Goal: Information Seeking & Learning: Check status

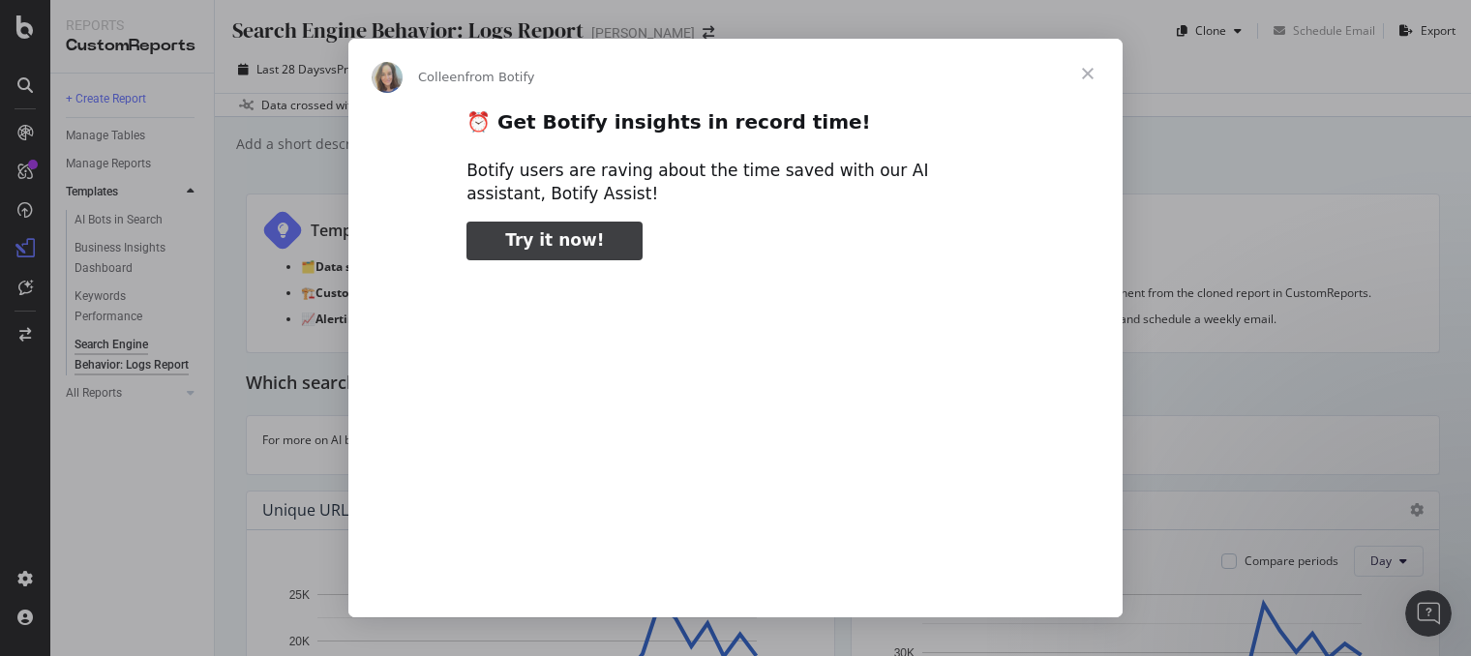
click at [1092, 72] on span "Close" at bounding box center [1088, 74] width 70 height 70
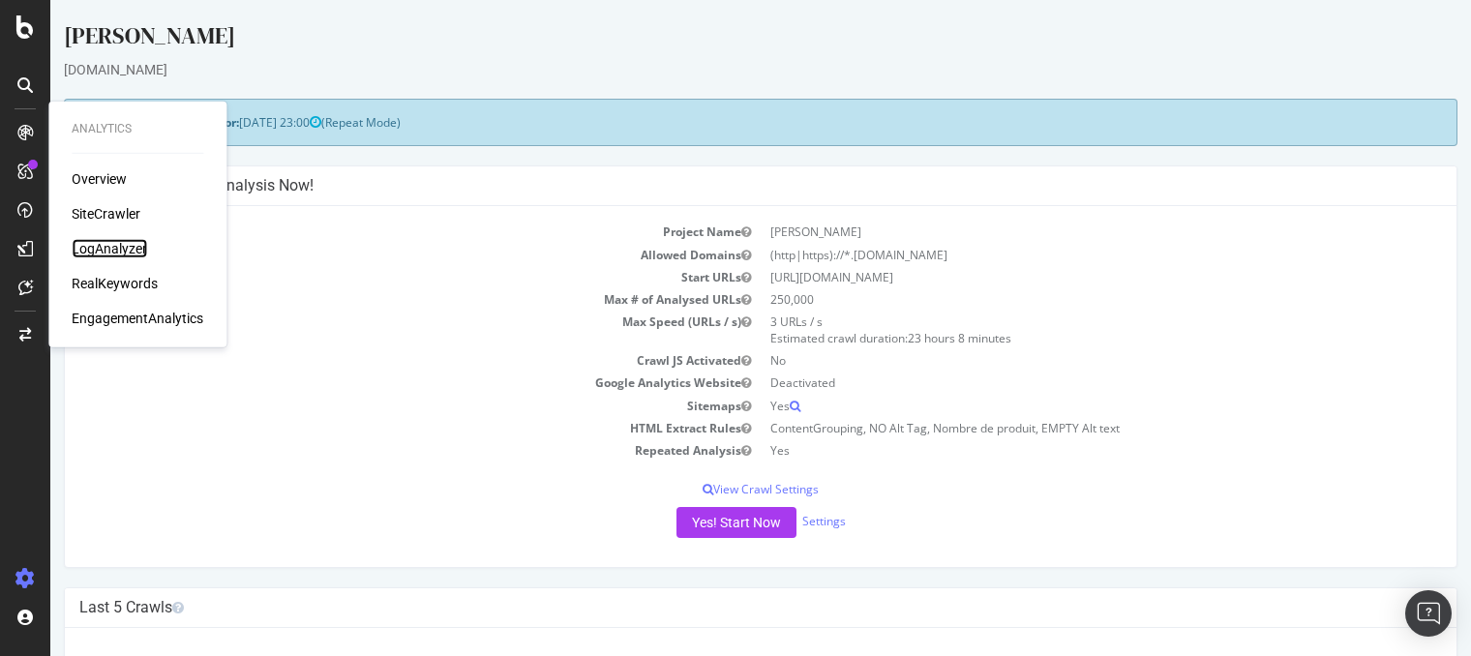
click at [123, 246] on div "LogAnalyzer" at bounding box center [109, 248] width 75 height 19
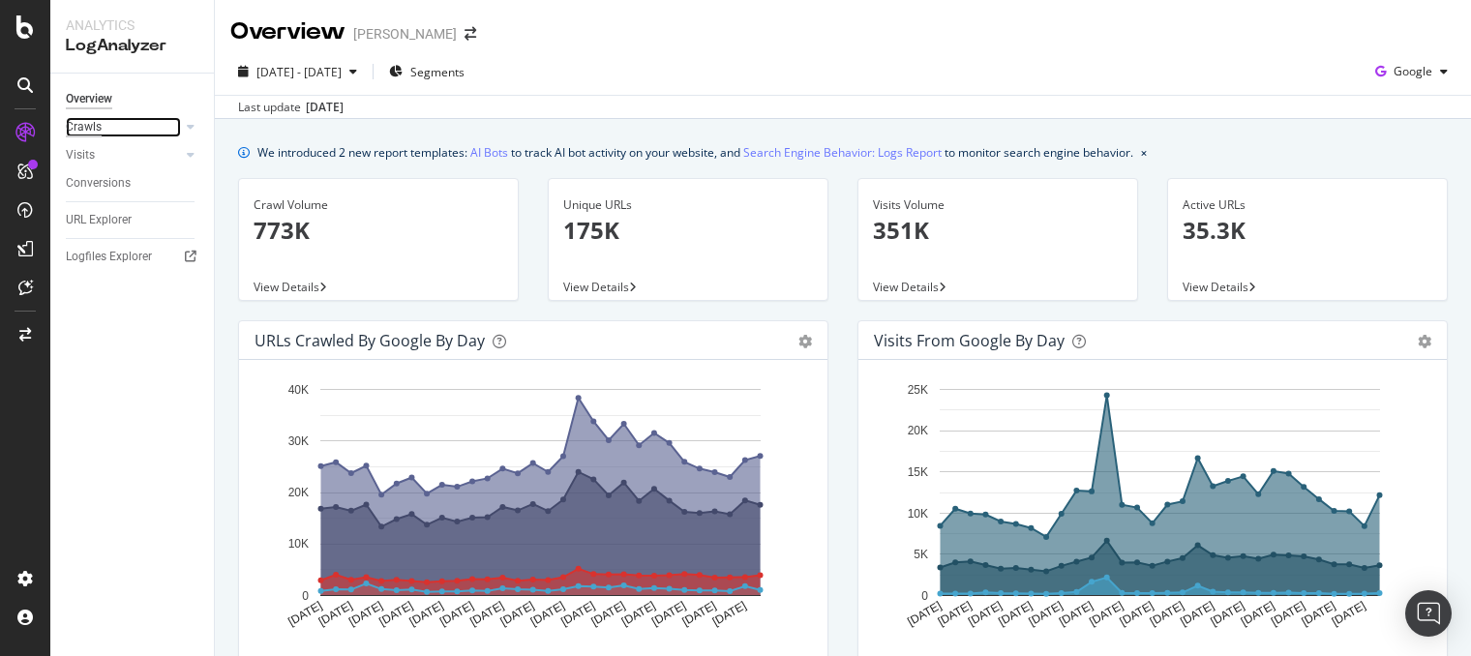
click at [80, 125] on div "Crawls" at bounding box center [84, 127] width 36 height 20
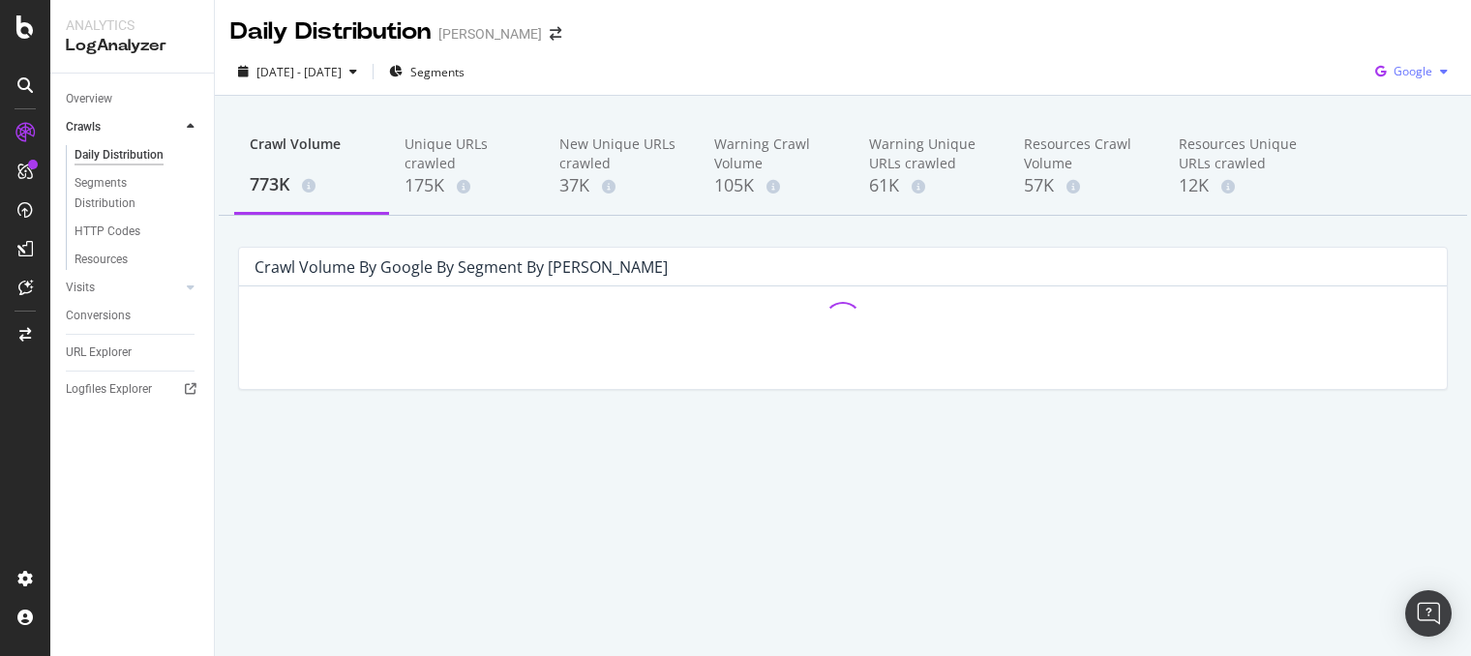
click at [1418, 73] on span "Google" at bounding box center [1413, 71] width 39 height 16
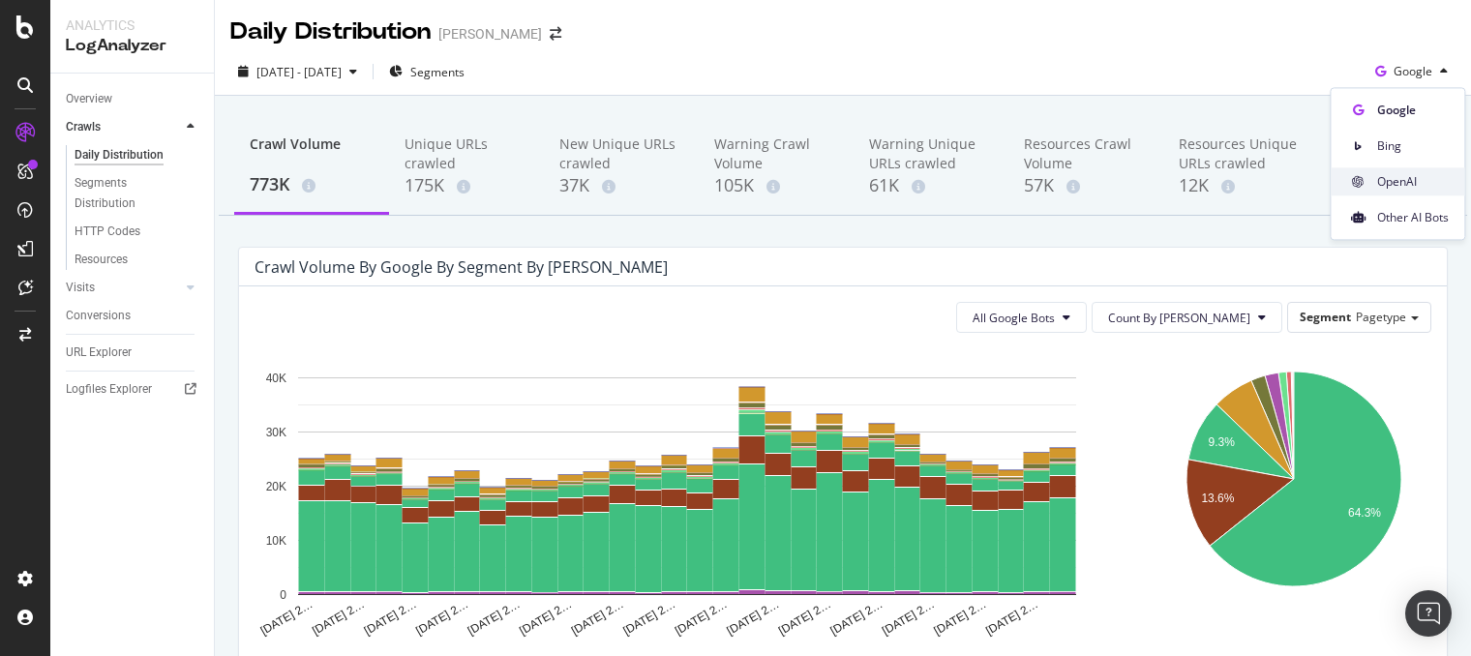
click at [1416, 177] on span "OpenAI" at bounding box center [1413, 181] width 72 height 17
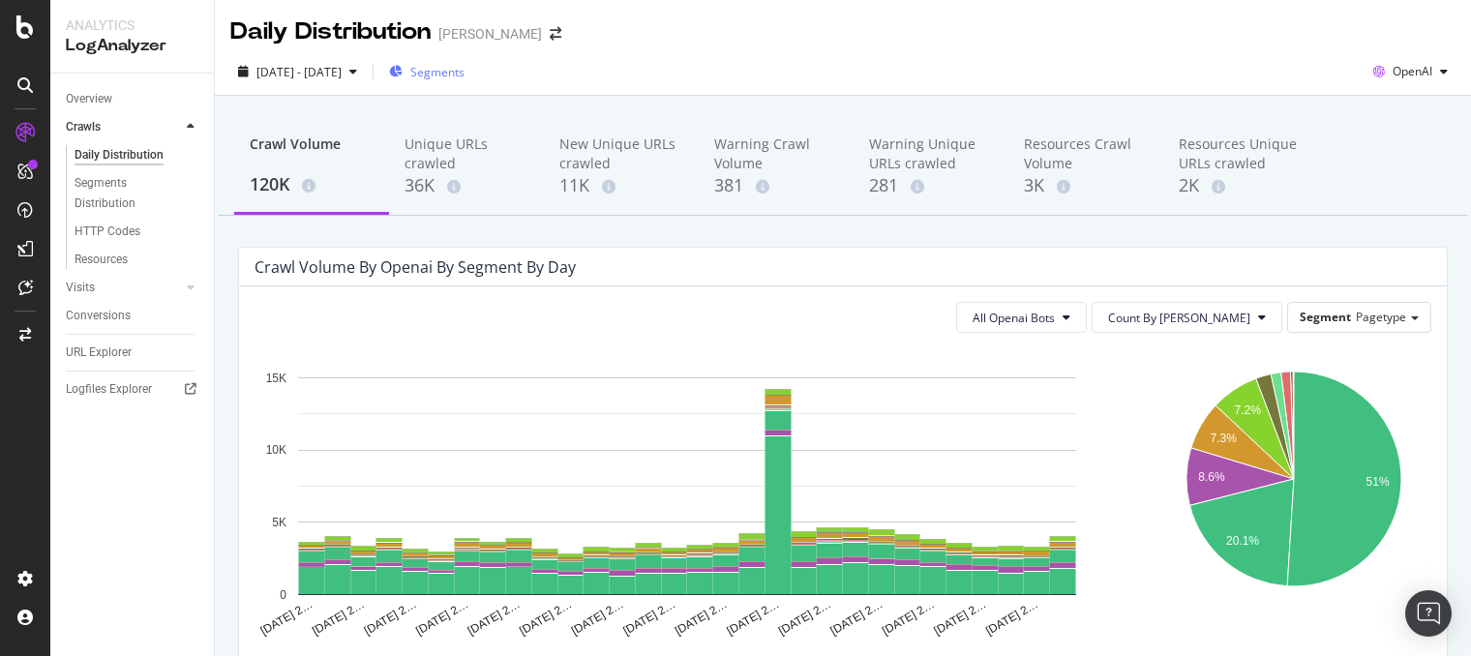
click at [465, 73] on span "Segments" at bounding box center [437, 72] width 54 height 16
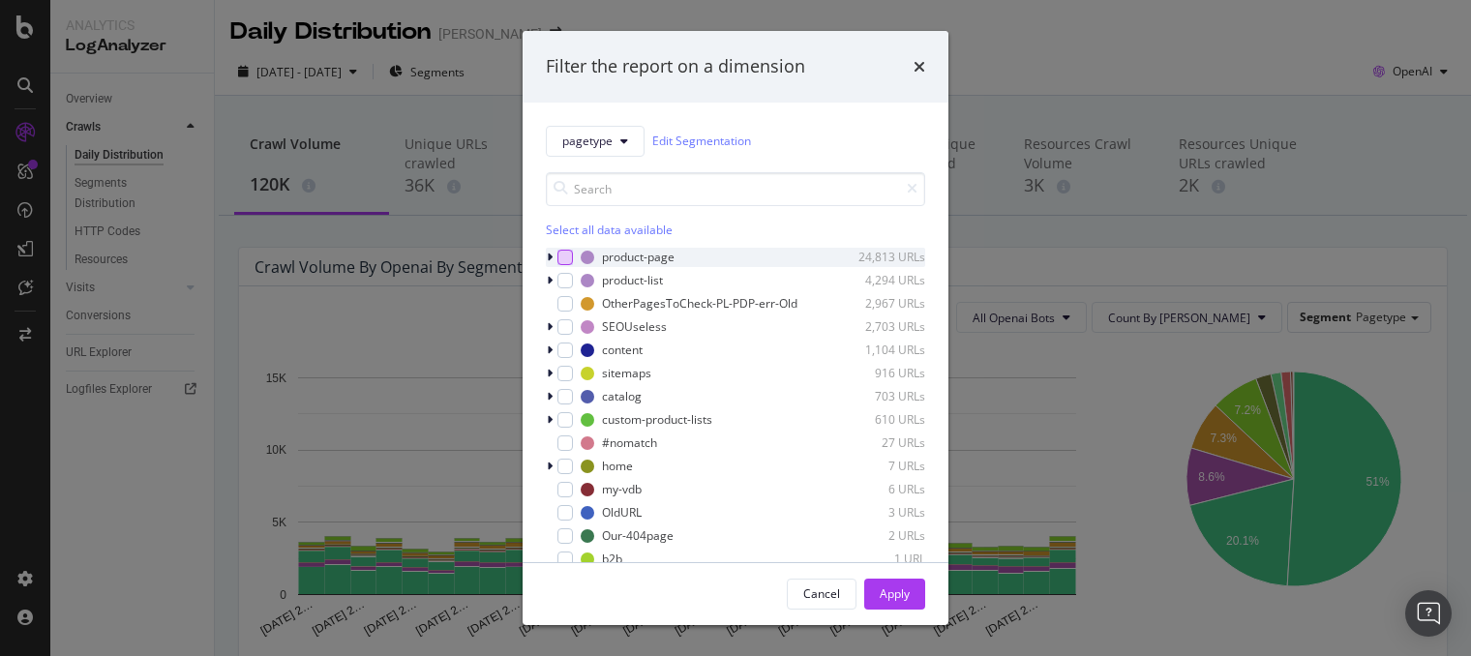
click at [563, 255] on div "modal" at bounding box center [564, 257] width 15 height 15
click at [562, 275] on div "modal" at bounding box center [564, 280] width 15 height 15
click at [891, 591] on div "Apply" at bounding box center [895, 594] width 30 height 16
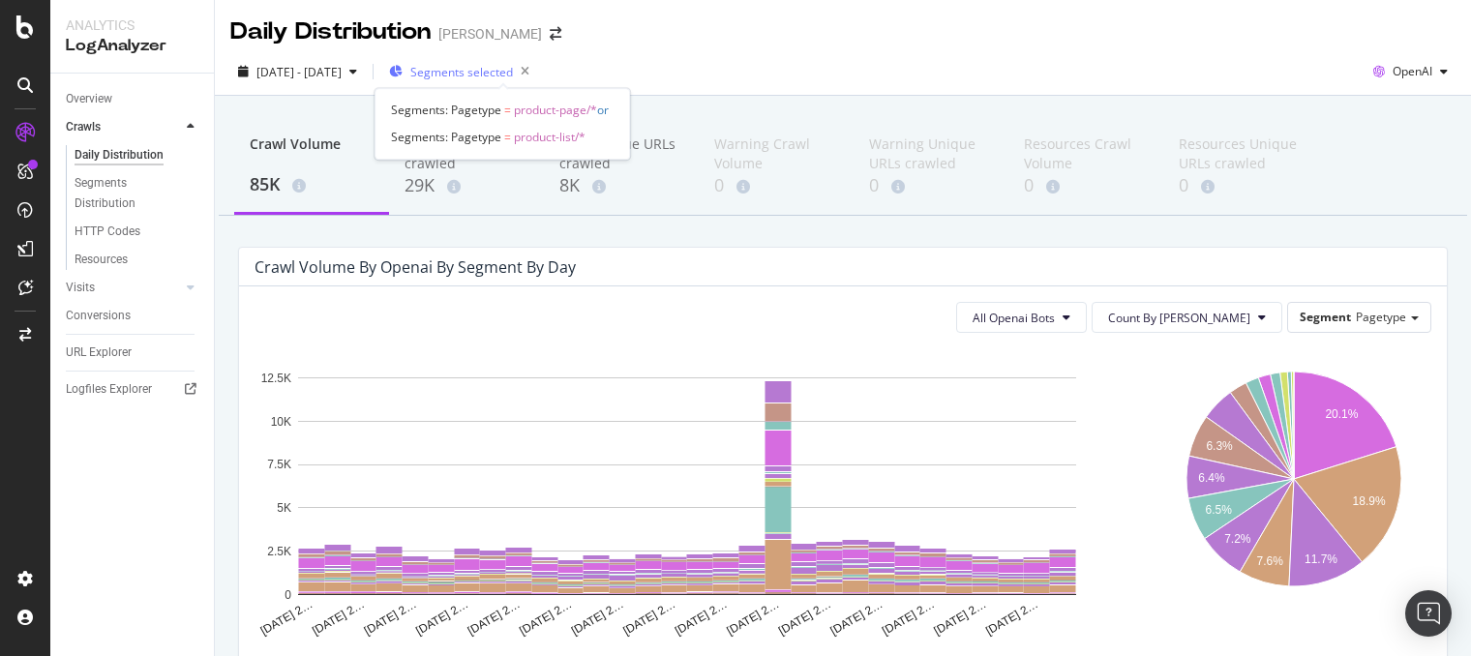
click at [513, 72] on span "Segments selected" at bounding box center [461, 72] width 103 height 16
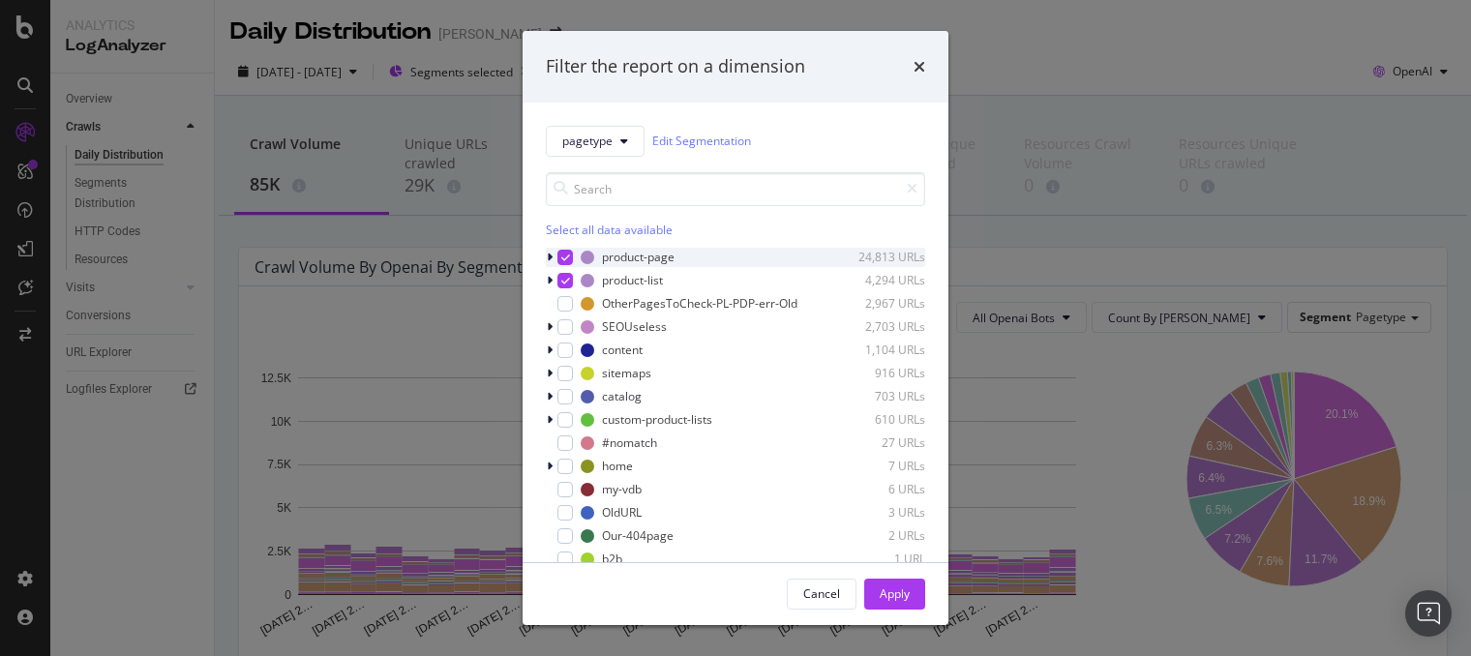
click at [559, 250] on div "modal" at bounding box center [564, 257] width 15 height 15
click at [564, 276] on icon "modal" at bounding box center [565, 281] width 9 height 10
click at [887, 592] on div "Apply" at bounding box center [895, 594] width 30 height 16
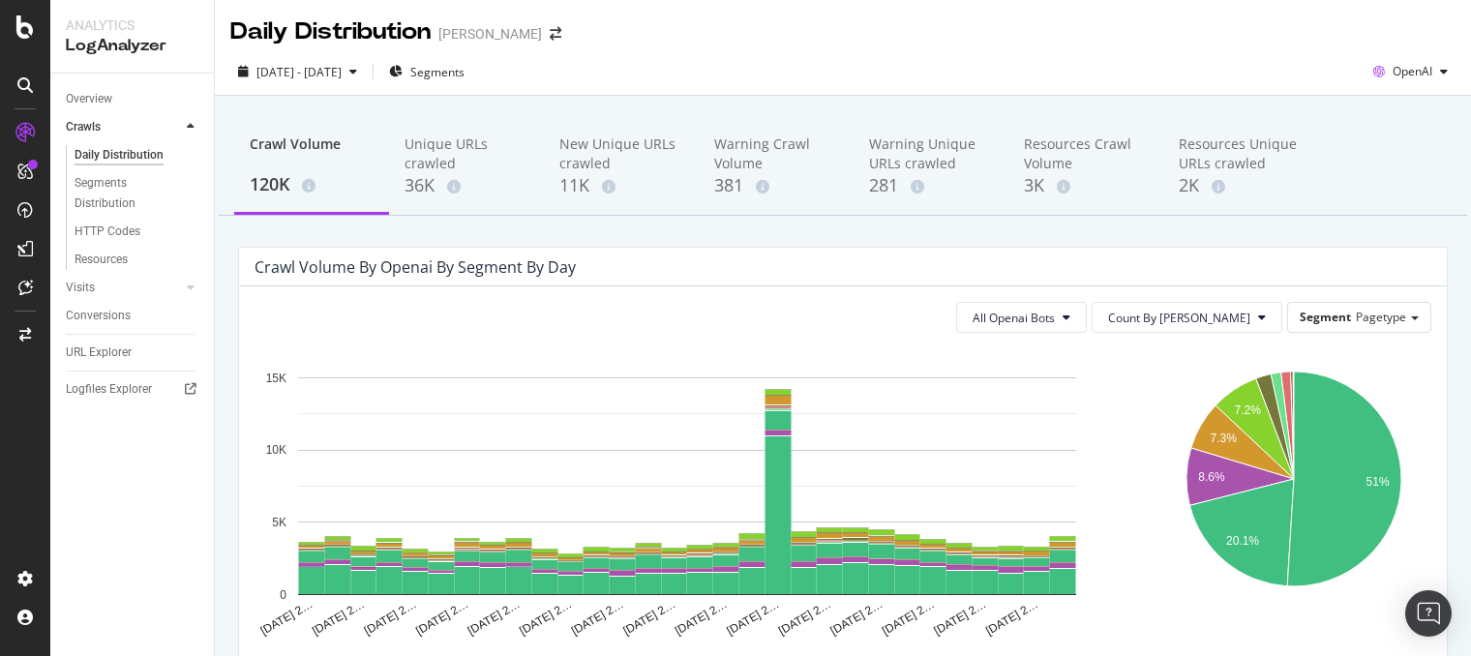
click at [26, 79] on icon at bounding box center [24, 84] width 15 height 15
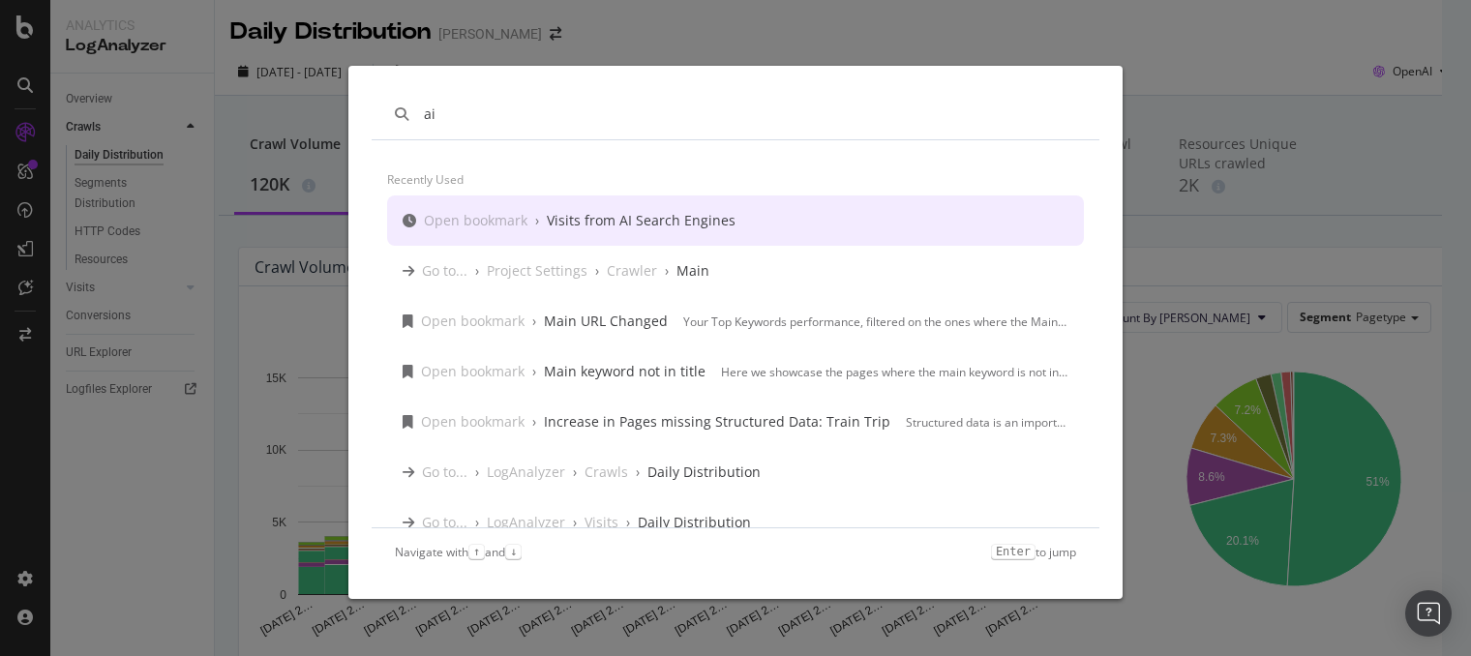
type input "ai"
click at [669, 220] on div "Visits from AI Search Engines" at bounding box center [641, 220] width 189 height 19
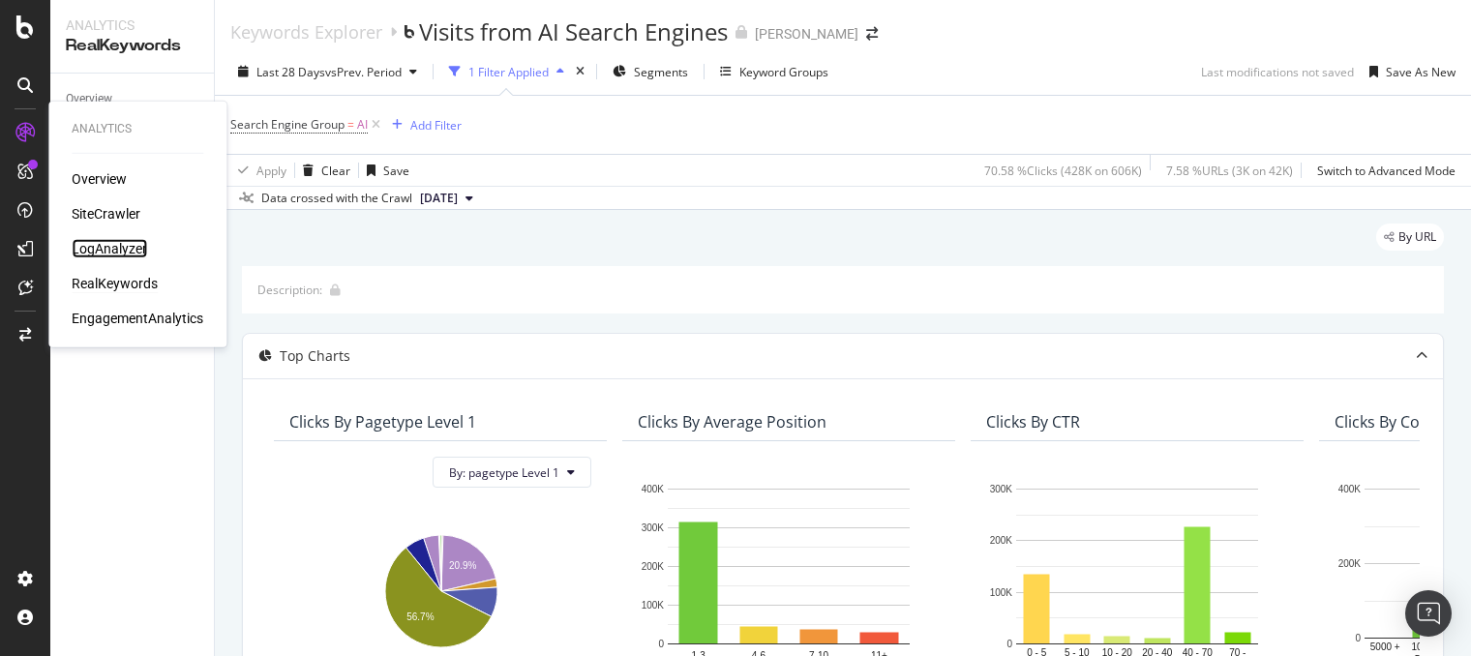
click at [108, 248] on div "LogAnalyzer" at bounding box center [109, 248] width 75 height 19
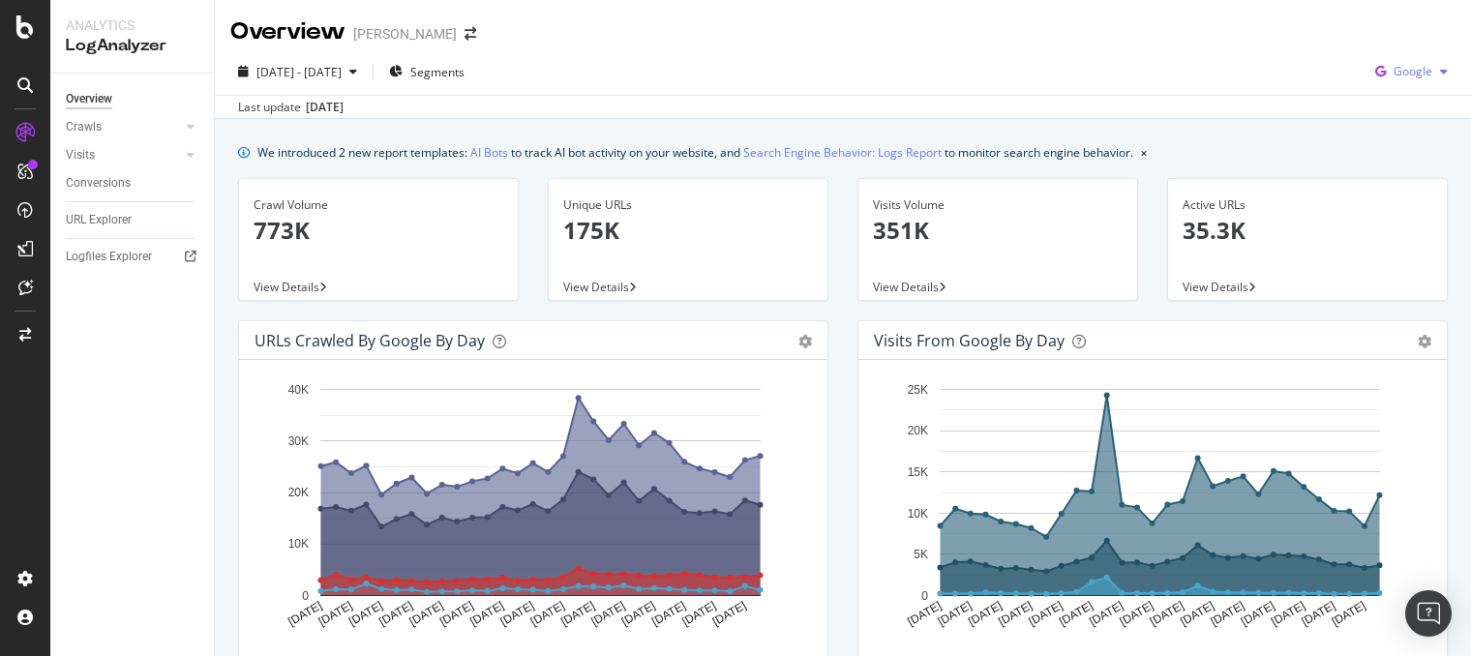
click at [1432, 75] on div "button" at bounding box center [1443, 72] width 23 height 12
click at [1427, 216] on span "Other AI Bots" at bounding box center [1413, 217] width 72 height 17
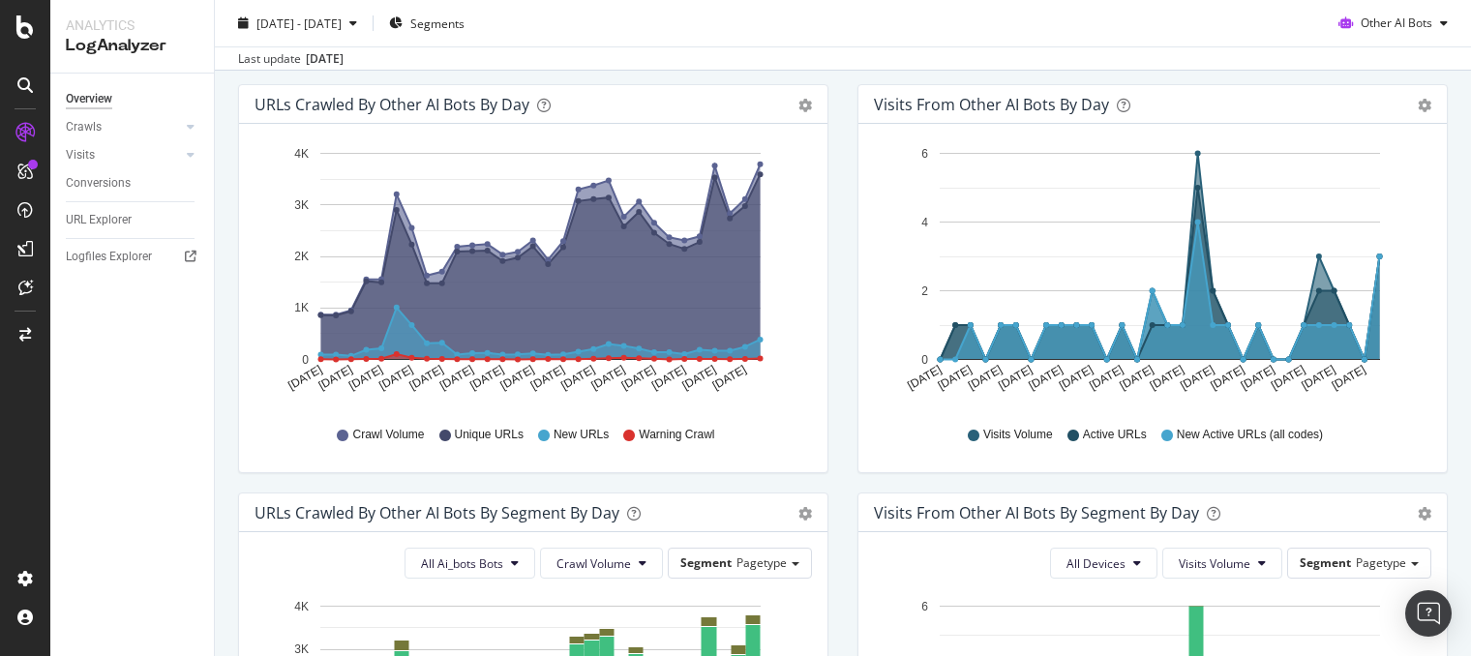
scroll to position [194, 0]
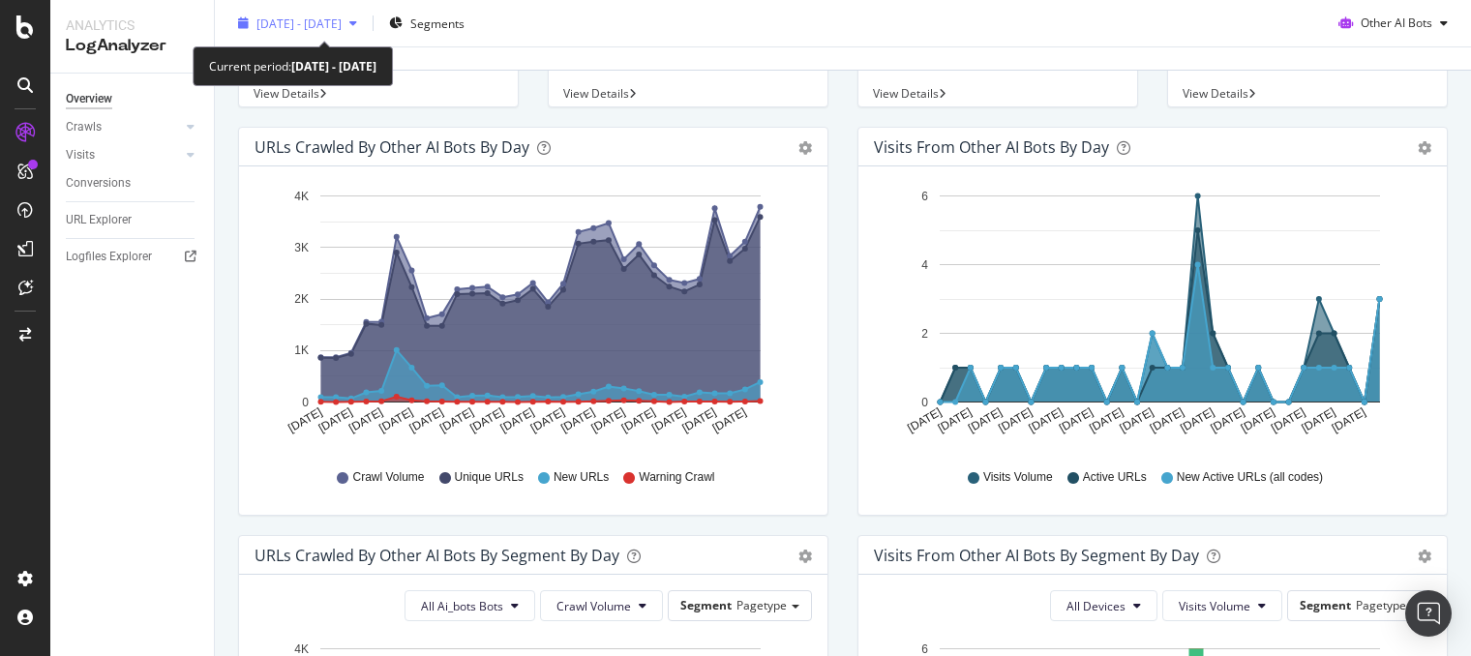
click at [342, 19] on span "[DATE] - [DATE]" at bounding box center [298, 23] width 85 height 16
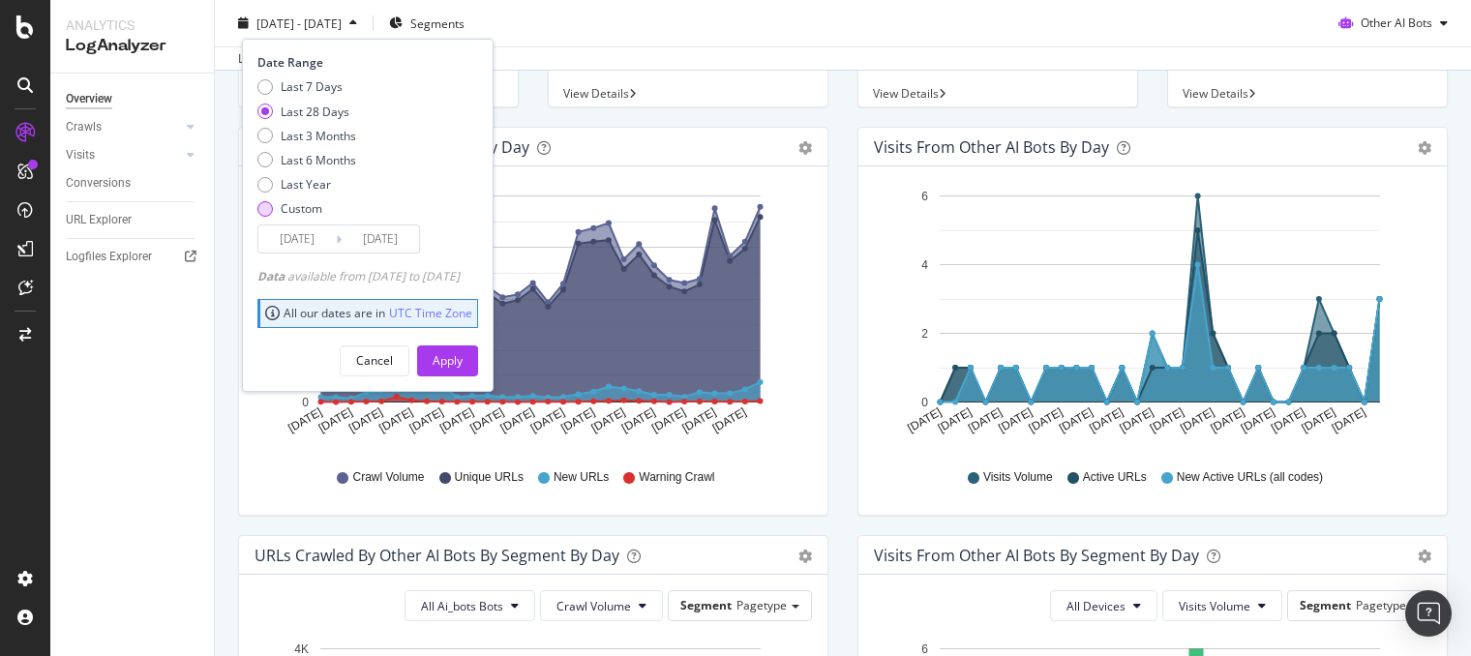
click at [265, 204] on div "Custom" at bounding box center [264, 207] width 15 height 15
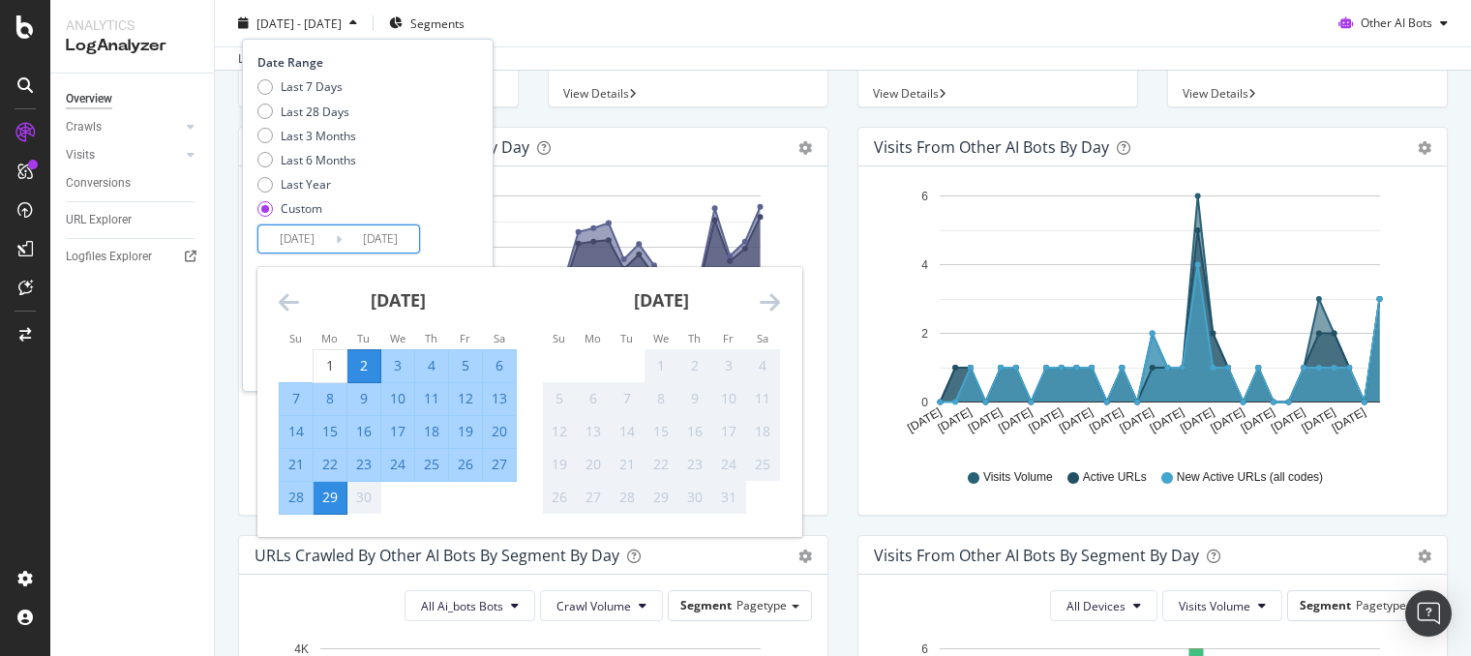
click at [270, 235] on input "[DATE]" at bounding box center [296, 239] width 77 height 27
click at [290, 293] on icon "Move backward to switch to the previous month." at bounding box center [289, 301] width 20 height 23
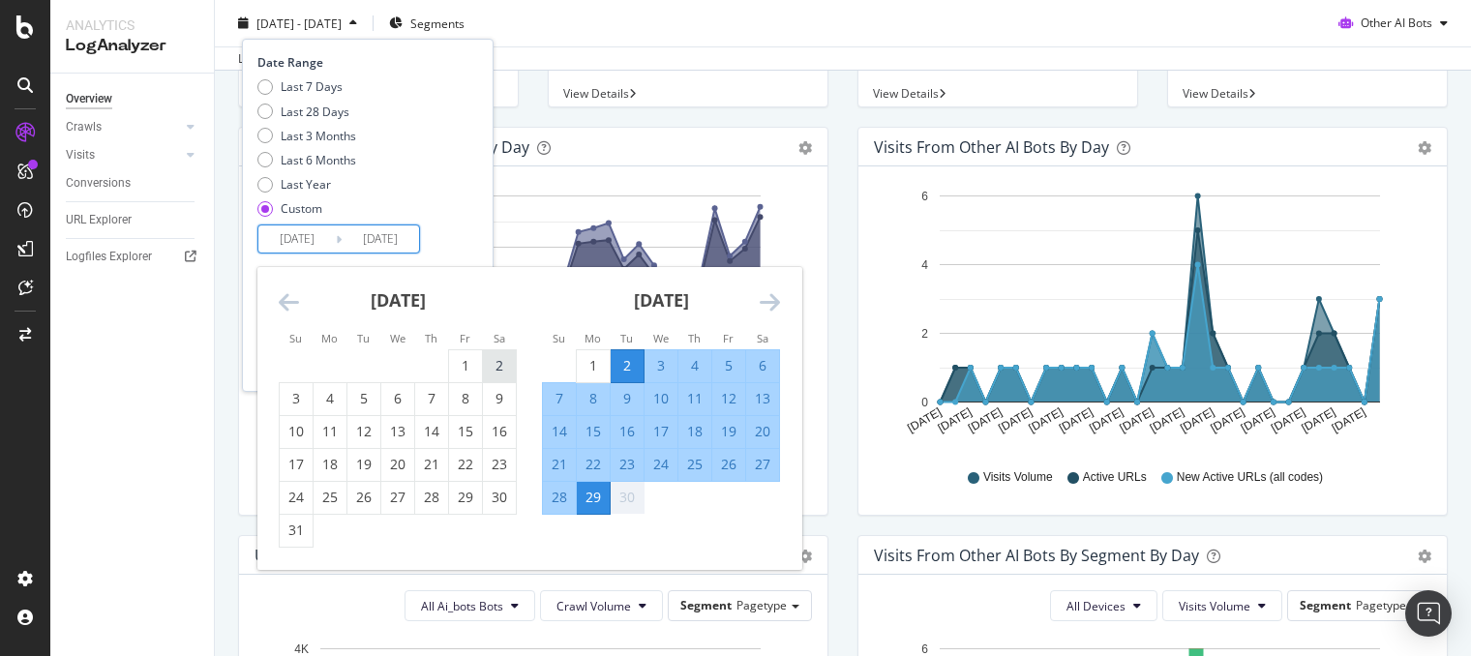
click at [497, 361] on div "2" at bounding box center [499, 365] width 33 height 19
type input "[DATE]"
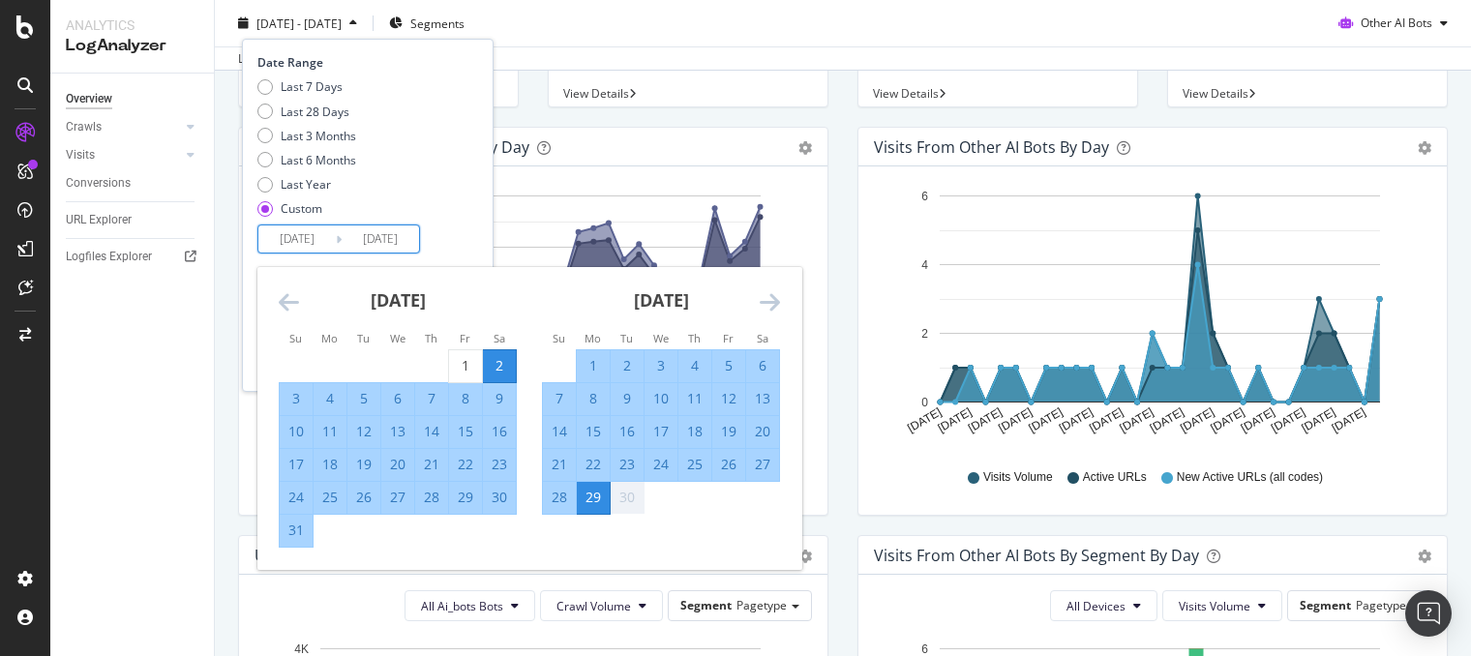
click at [467, 495] on div "29" at bounding box center [465, 497] width 33 height 19
type input "[DATE]"
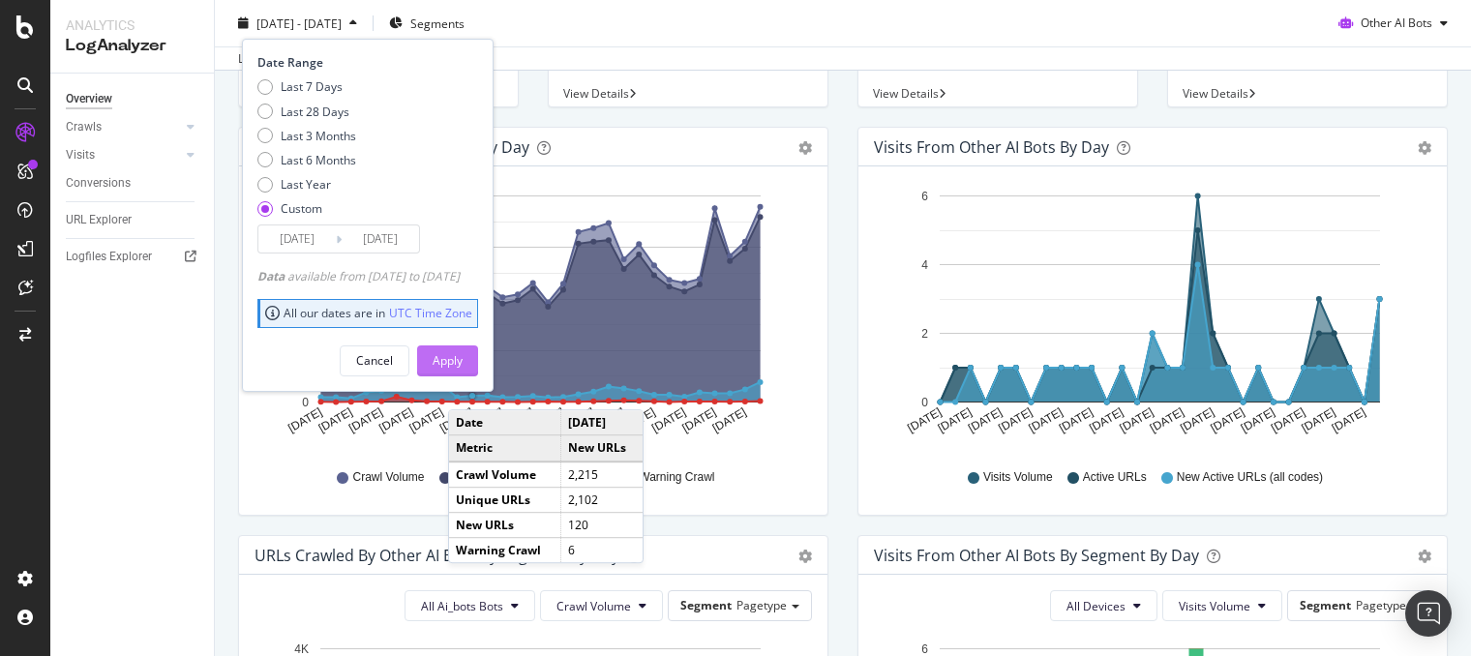
click at [463, 358] on div "Apply" at bounding box center [448, 360] width 30 height 16
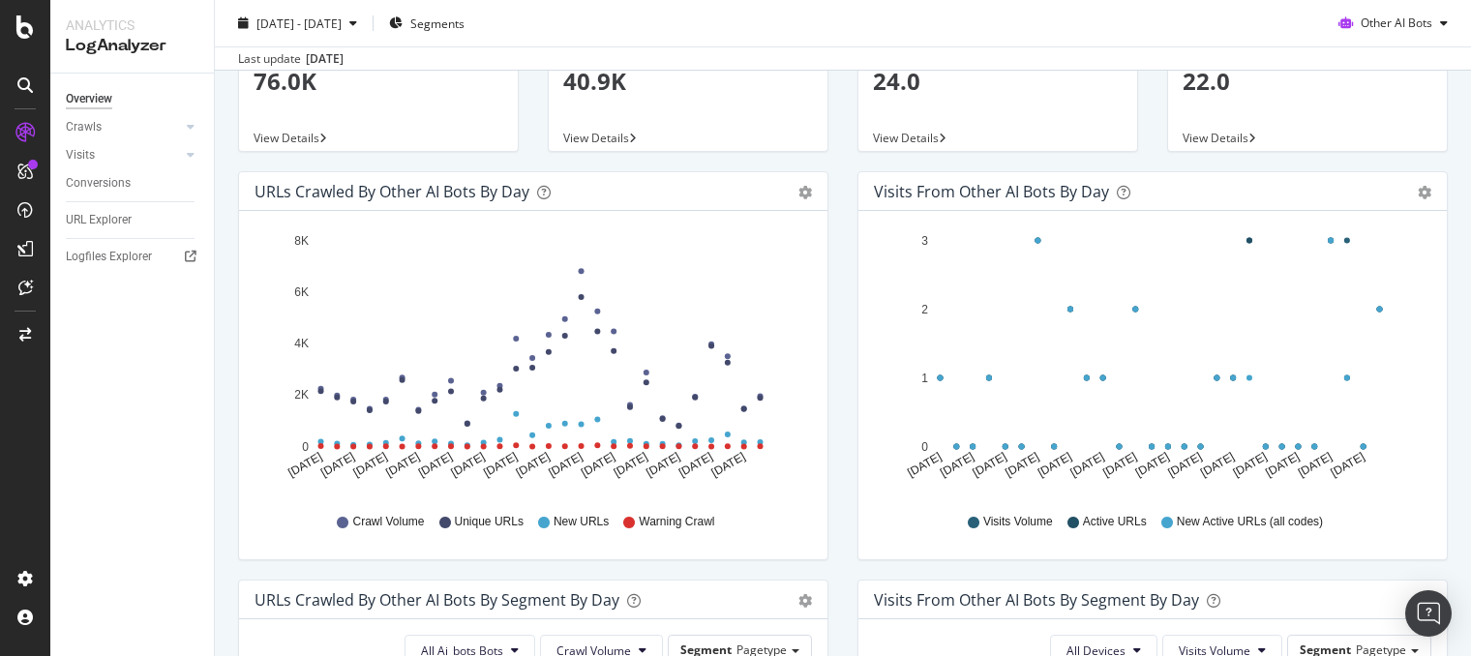
scroll to position [97, 0]
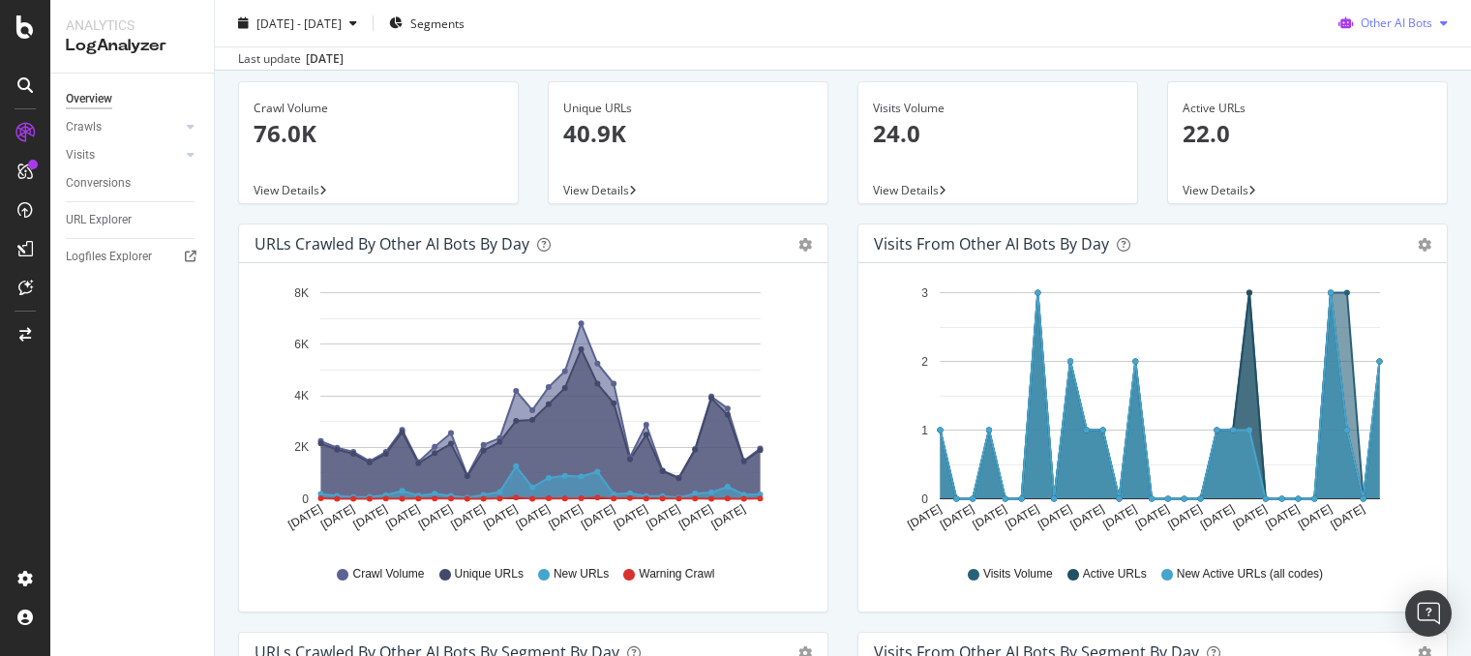
click at [1397, 21] on span "Other AI Bots" at bounding box center [1397, 23] width 72 height 16
click at [1392, 138] on span "OpenAI" at bounding box center [1400, 133] width 75 height 17
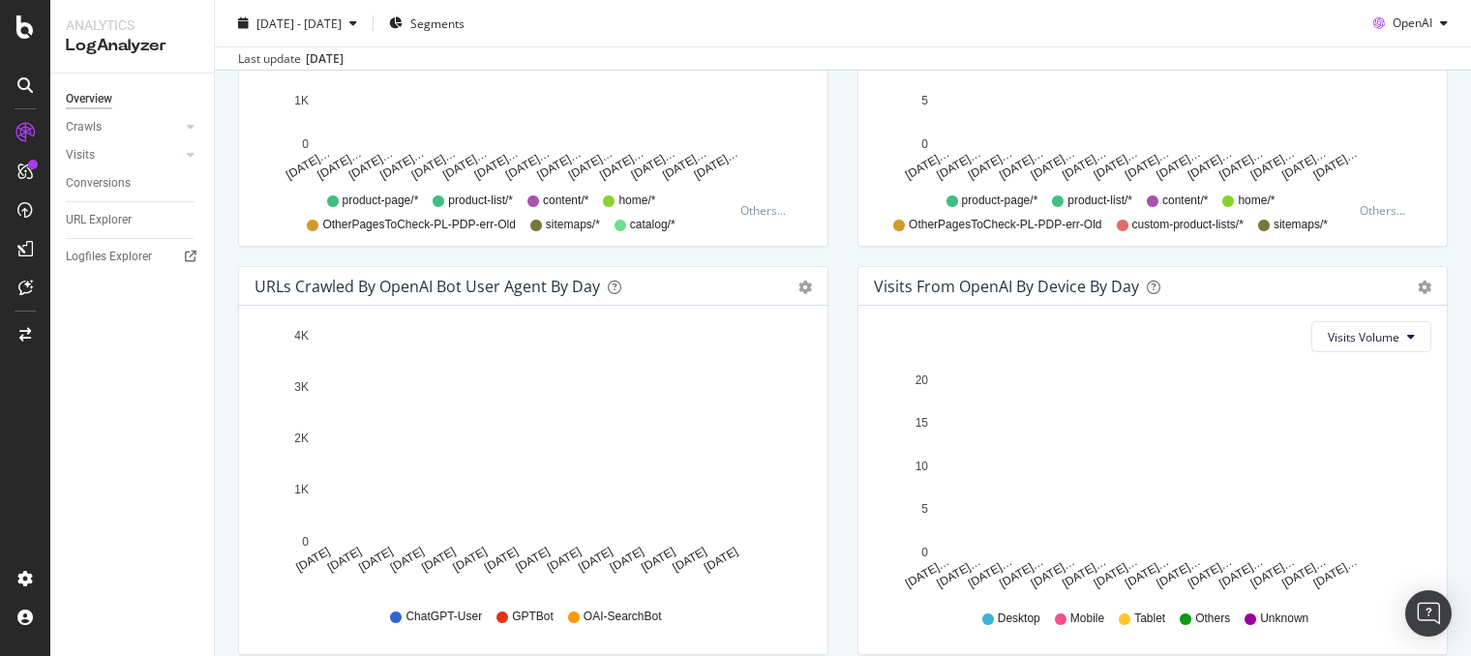
scroll to position [955, 0]
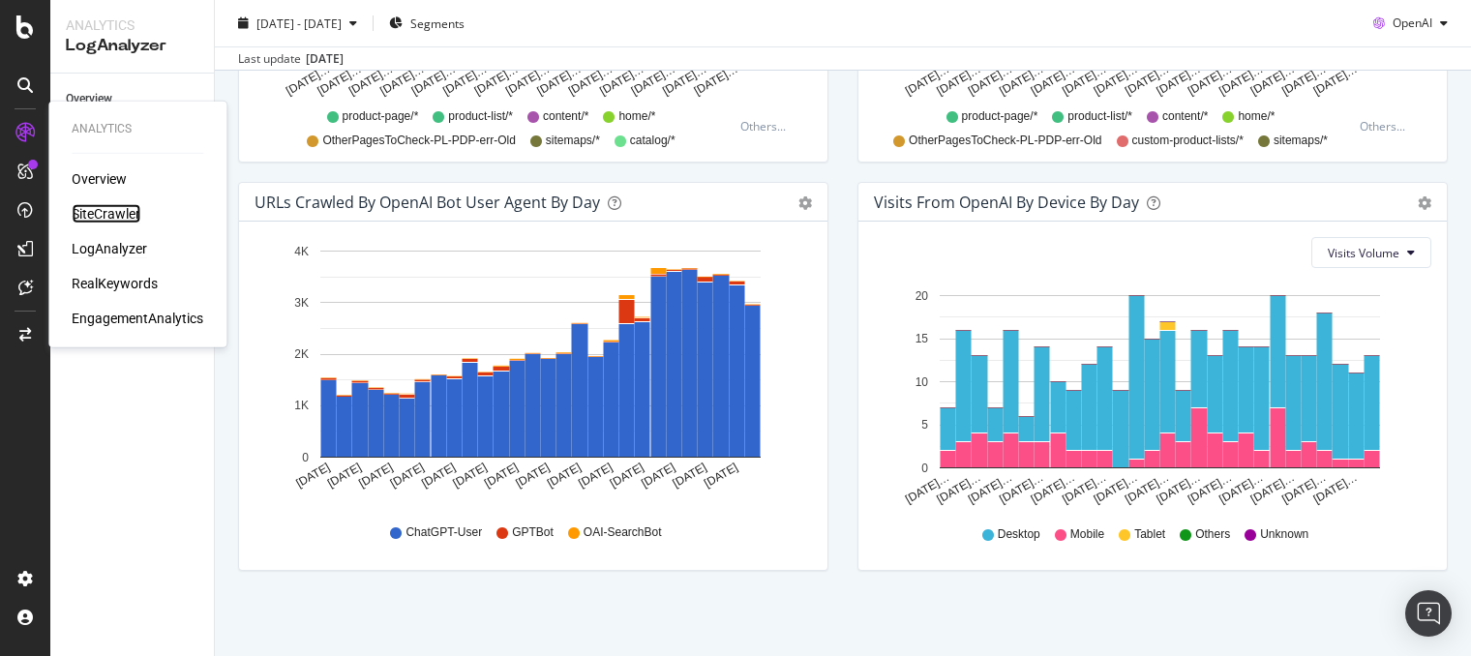
click at [113, 214] on div "SiteCrawler" at bounding box center [106, 213] width 69 height 19
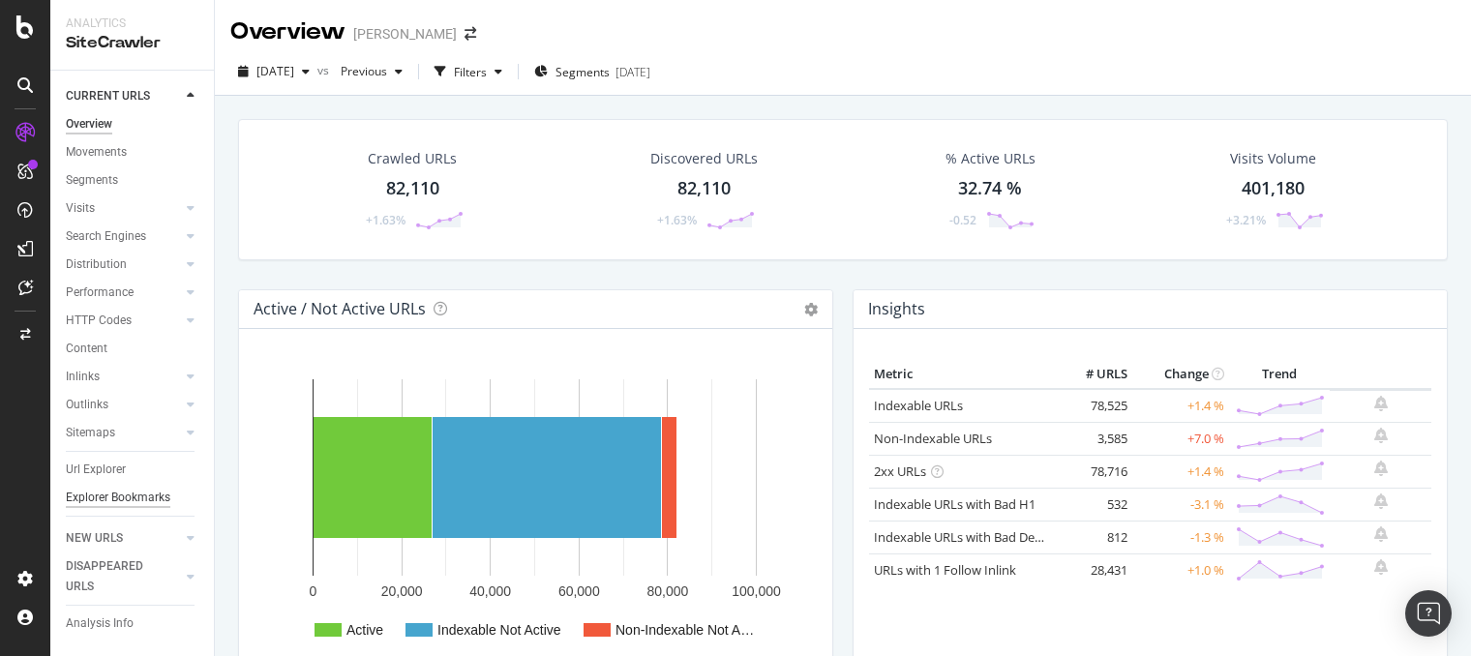
click at [155, 498] on div "Explorer Bookmarks" at bounding box center [118, 498] width 105 height 20
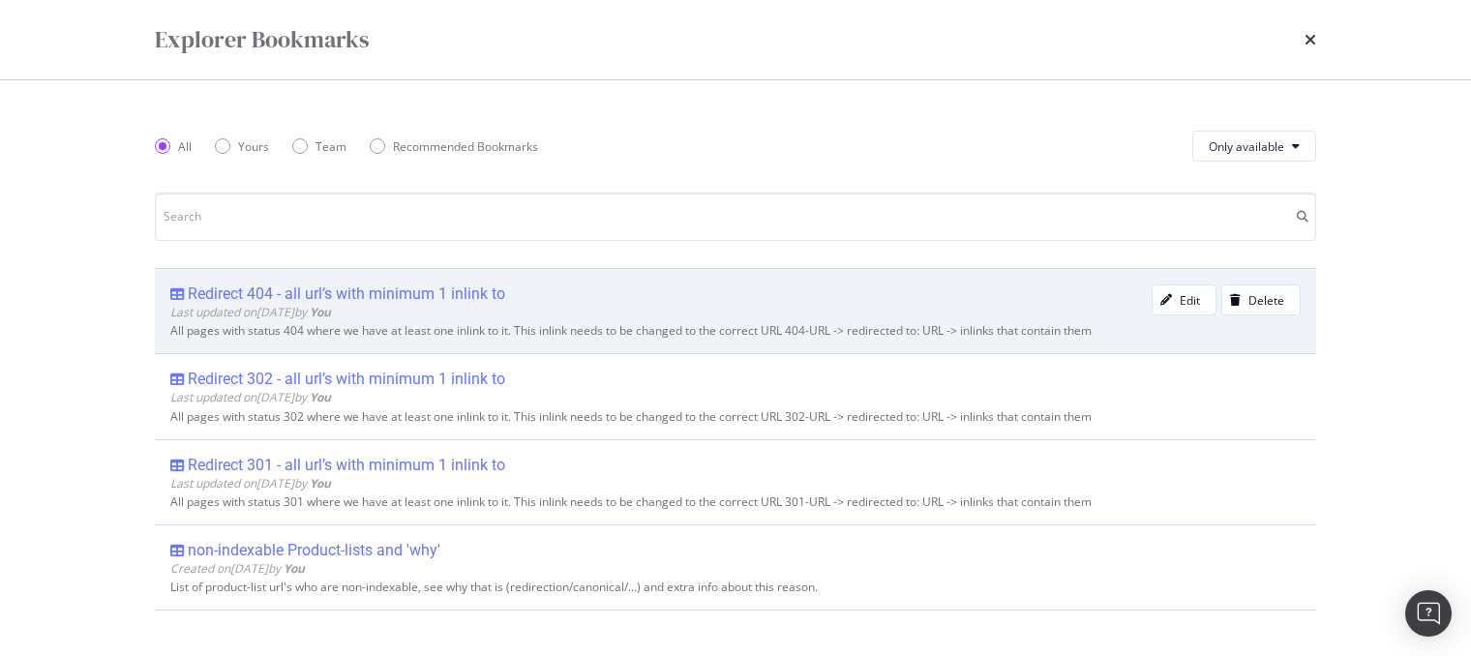
click at [304, 292] on div "Redirect 404 - all url’s with minimum 1 inlink to" at bounding box center [346, 294] width 317 height 19
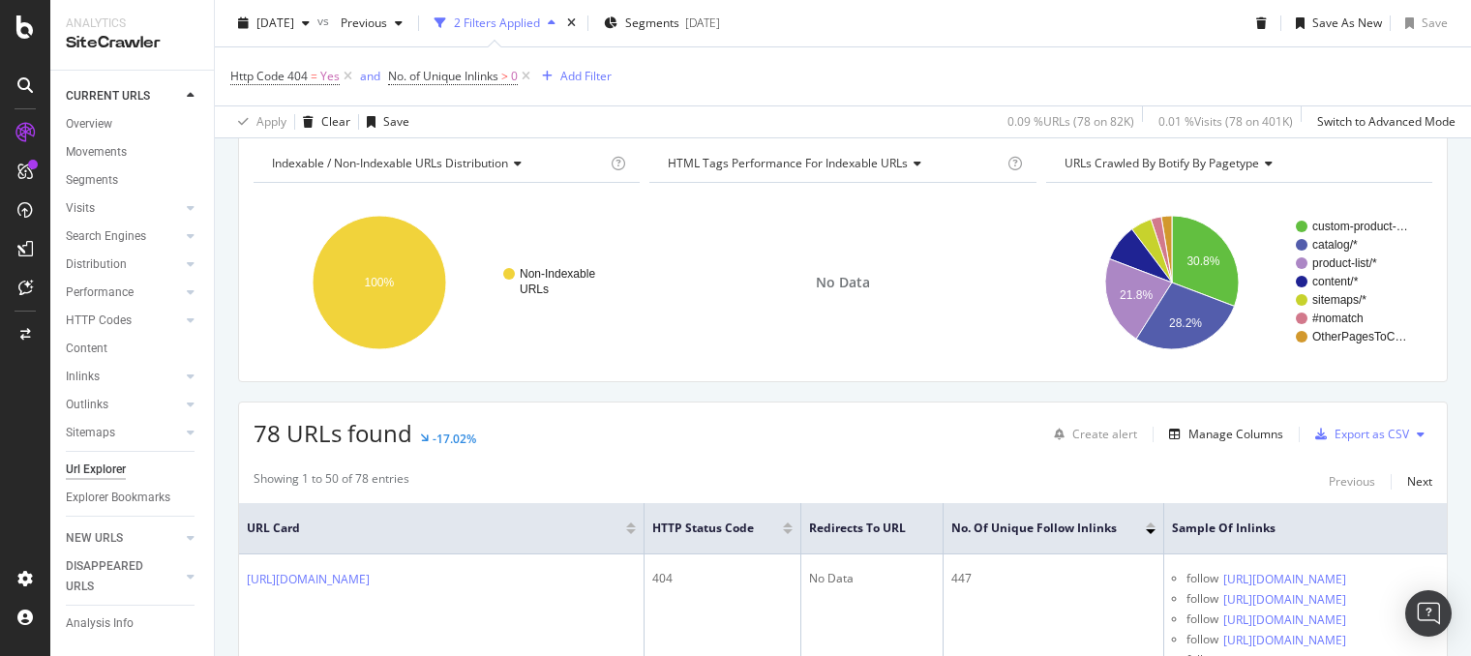
scroll to position [194, 0]
